Goal: Obtain resource: Download file/media

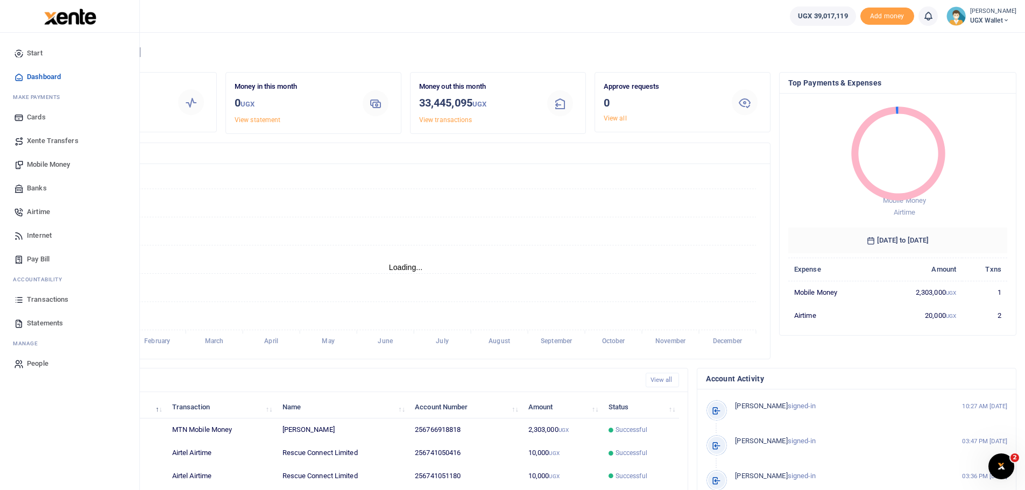
click at [51, 320] on span "Statements" at bounding box center [45, 323] width 36 height 11
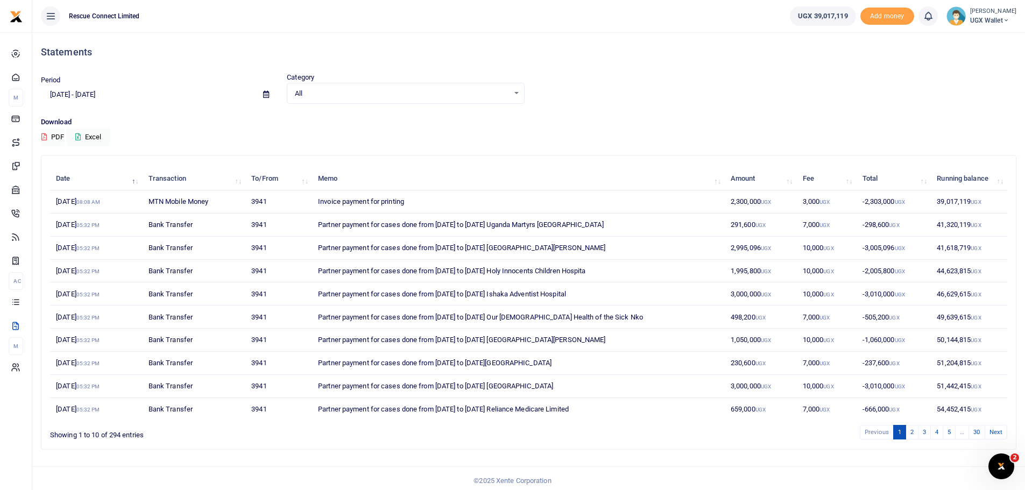
click at [266, 91] on icon at bounding box center [266, 94] width 6 height 7
click at [76, 227] on li "Custom Range" at bounding box center [78, 233] width 75 height 17
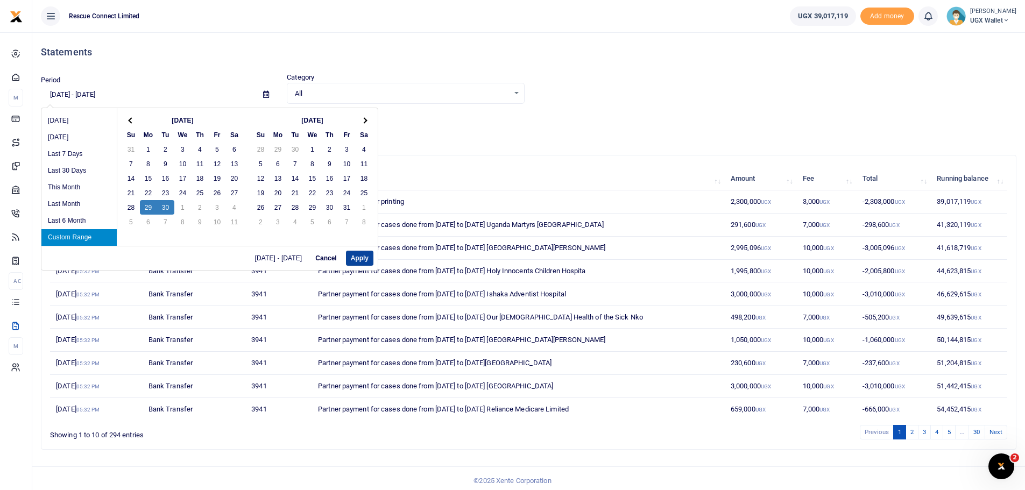
click at [362, 256] on button "Apply" at bounding box center [359, 258] width 27 height 15
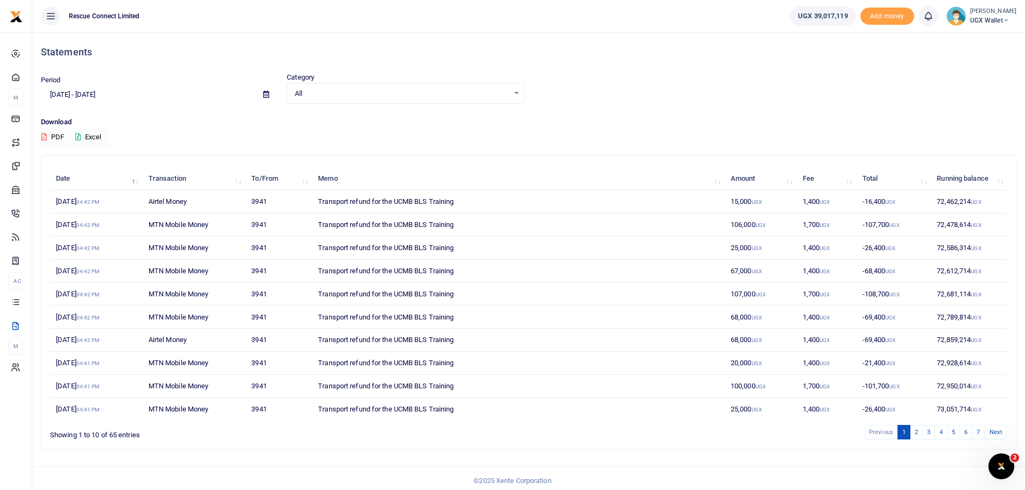
click at [88, 137] on button "Excel" at bounding box center [88, 137] width 44 height 18
click at [95, 130] on button "Excel" at bounding box center [88, 137] width 44 height 18
click at [267, 91] on icon at bounding box center [266, 94] width 6 height 7
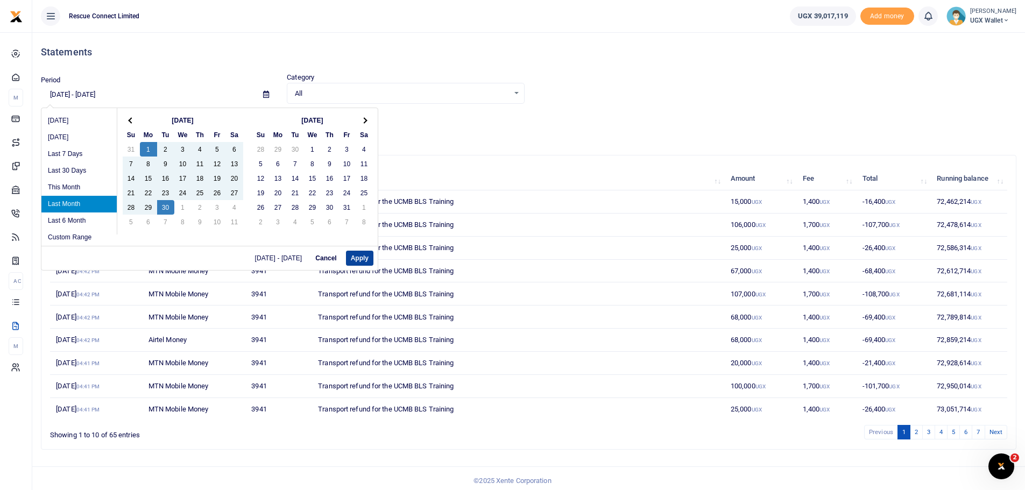
click at [366, 260] on button "Apply" at bounding box center [359, 258] width 27 height 15
type input "[DATE] - [DATE]"
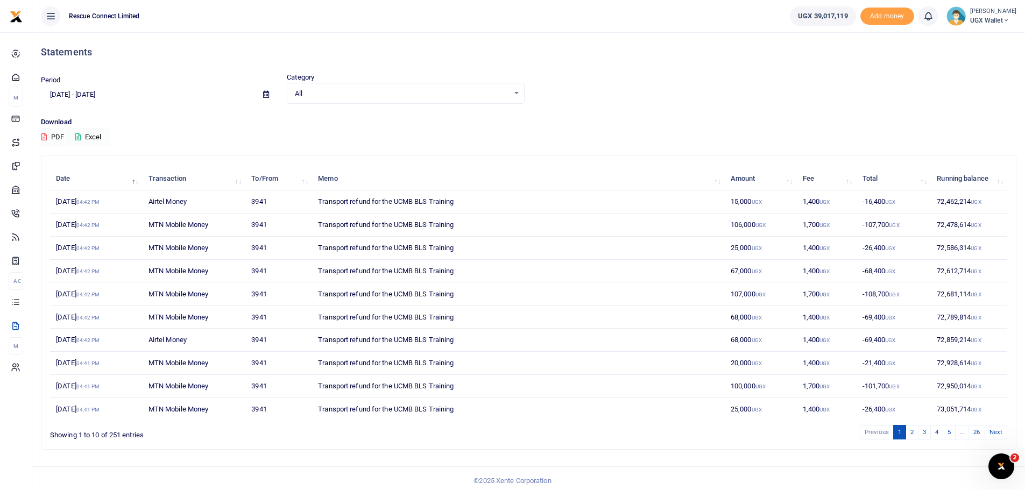
click at [98, 133] on button "Excel" at bounding box center [88, 137] width 44 height 18
